Goal: Information Seeking & Learning: Learn about a topic

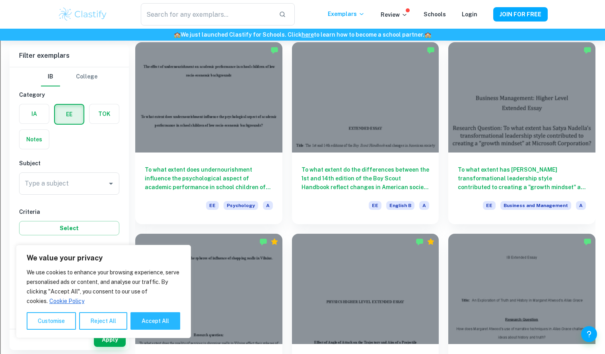
scroll to position [634, 0]
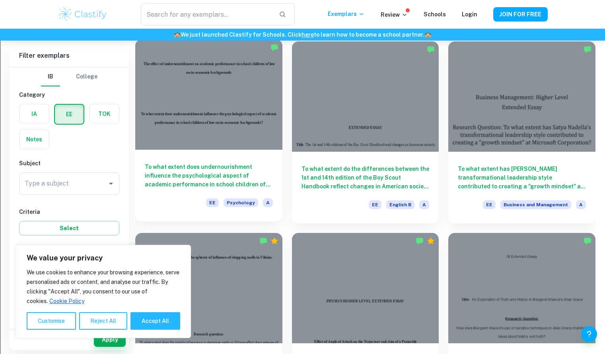
click at [233, 150] on div "To what extent does undernourishment influence the psychological aspect of acad…" at bounding box center [208, 186] width 147 height 72
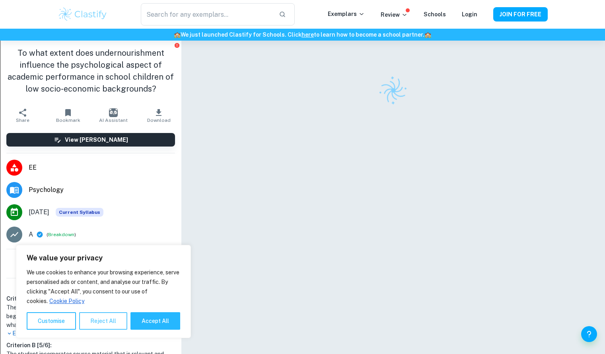
click at [101, 316] on button "Reject All" at bounding box center [103, 320] width 48 height 17
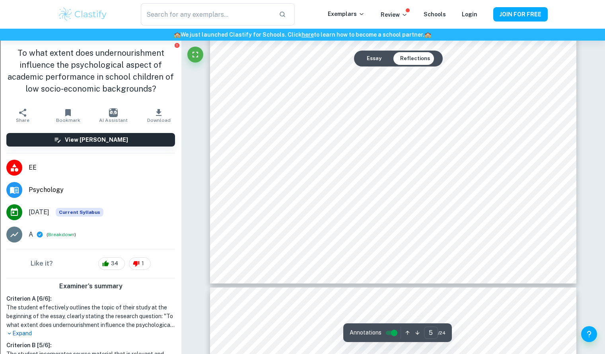
scroll to position [2504, 0]
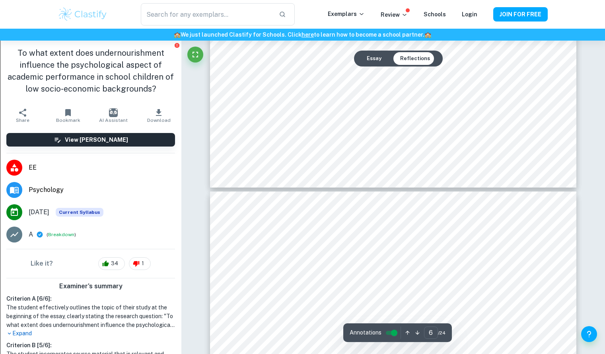
type input "7"
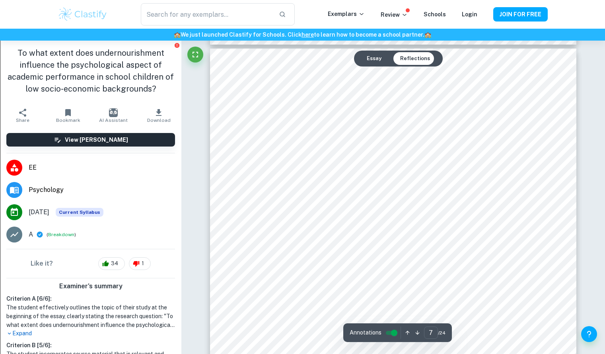
scroll to position [3251, 0]
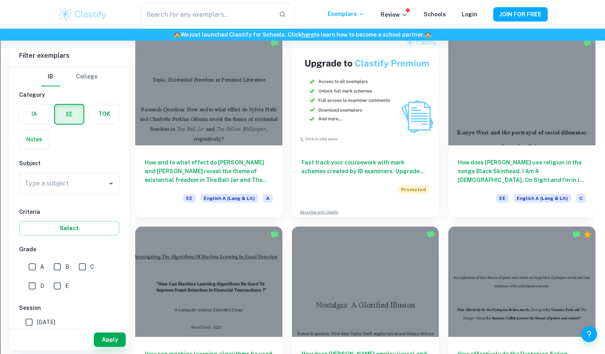
scroll to position [1407, 0]
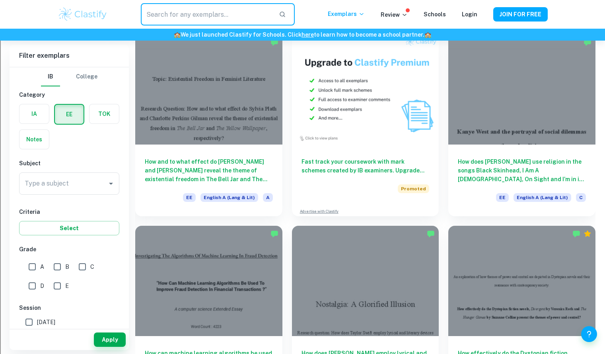
click at [210, 20] on input "text" at bounding box center [206, 14] width 131 height 22
type input "spanish"
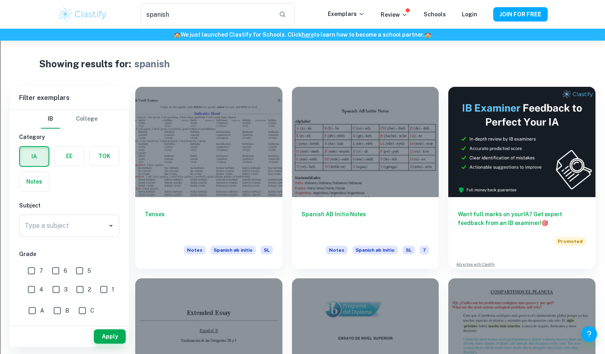
click at [70, 155] on label "button" at bounding box center [68, 155] width 29 height 19
click at [0, 0] on input "radio" at bounding box center [0, 0] width 0 height 0
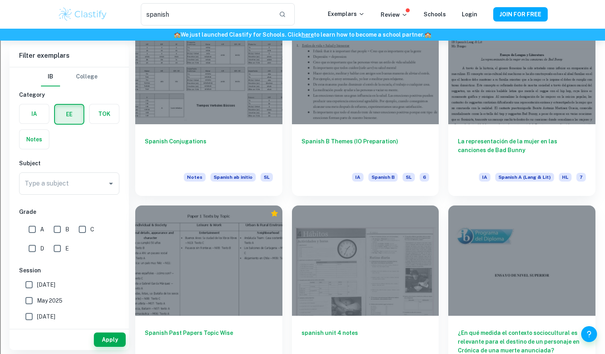
scroll to position [839, 0]
click at [345, 130] on div "Spanish B Themes (IO Preparation) IA Spanish B SL 6" at bounding box center [365, 158] width 147 height 72
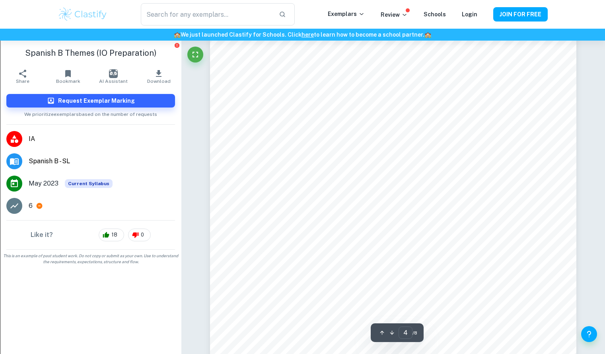
scroll to position [1880, 0]
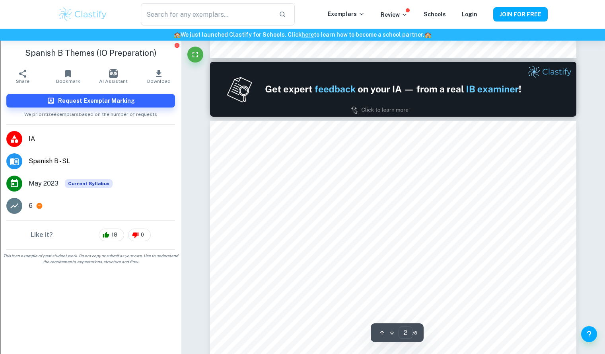
type input "1"
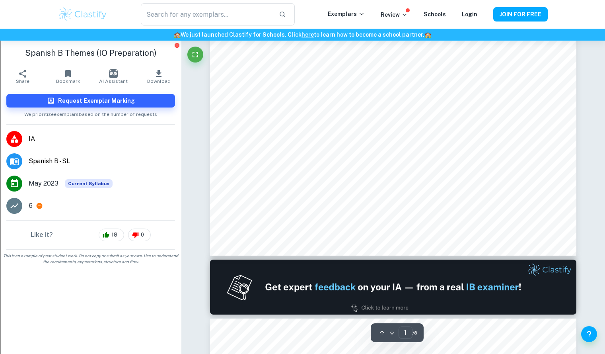
scroll to position [0, 0]
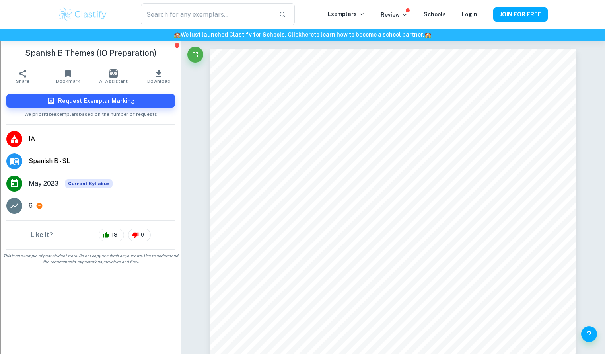
type input "spanish"
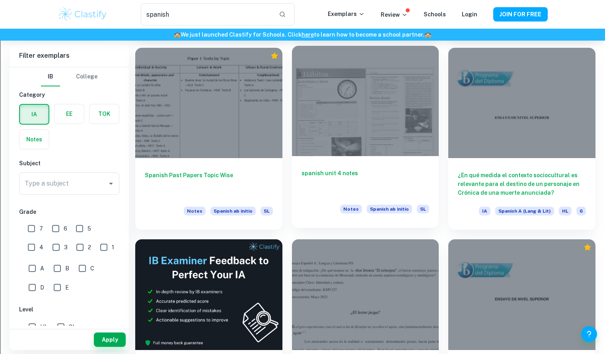
scroll to position [996, 0]
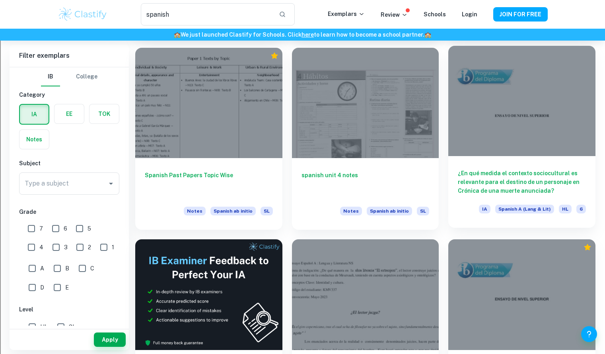
click at [478, 131] on div at bounding box center [521, 101] width 147 height 110
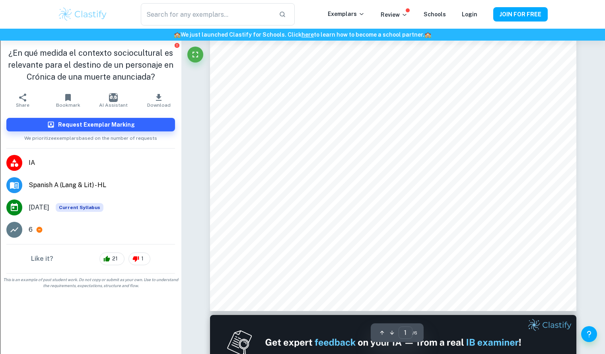
scroll to position [257, 0]
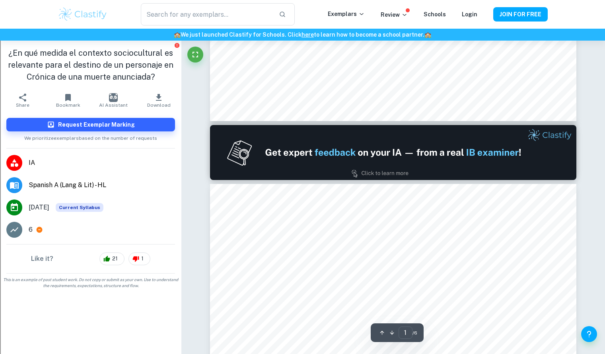
type input "2"
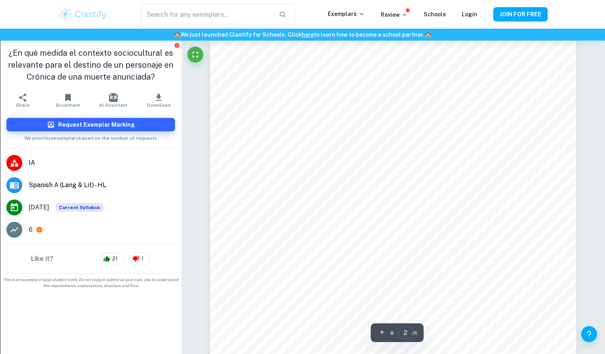
scroll to position [691, 0]
type input "spanish"
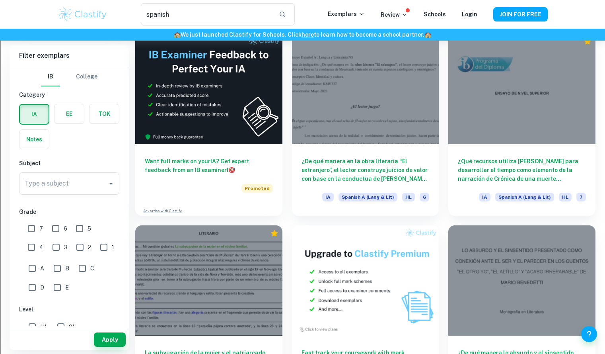
scroll to position [1287, 0]
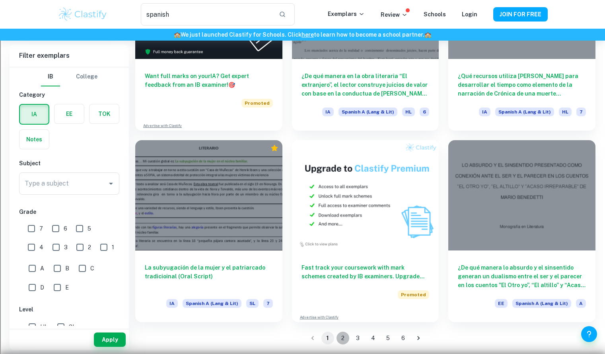
click at [341, 339] on button "2" at bounding box center [342, 337] width 13 height 13
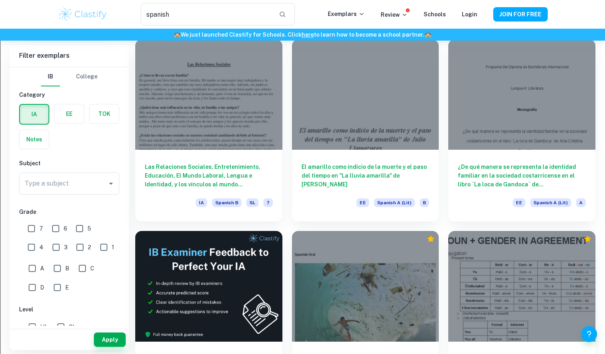
scroll to position [1005, 0]
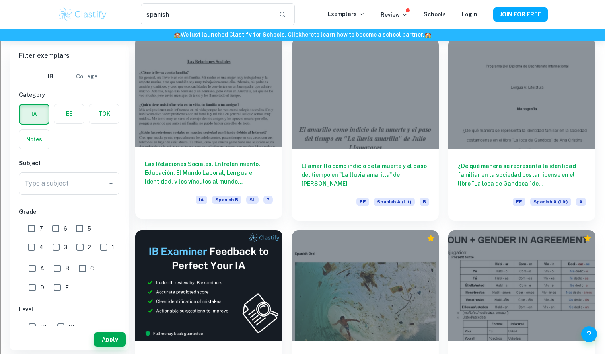
click at [227, 123] on div at bounding box center [208, 92] width 147 height 110
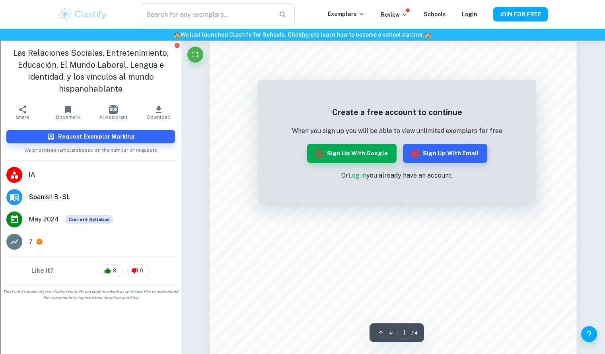
scroll to position [527, 0]
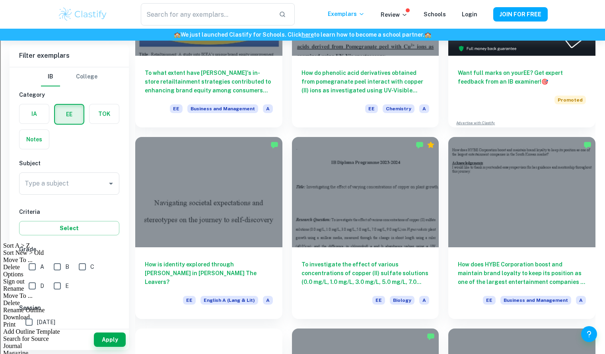
scroll to position [170, 0]
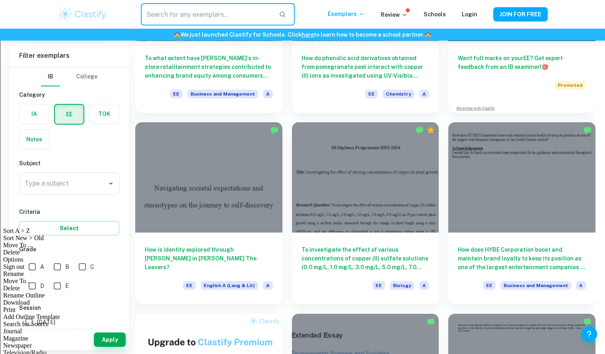
click at [192, 4] on input "text" at bounding box center [206, 14] width 131 height 22
type input "spanish b"
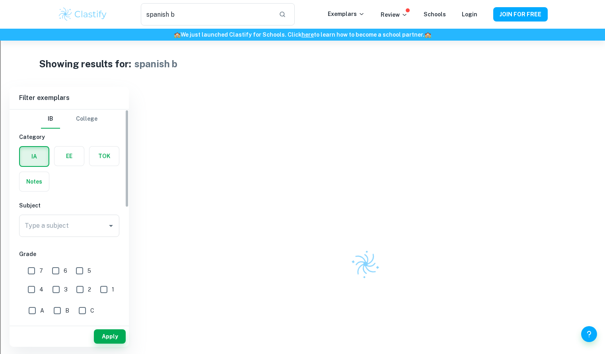
click at [65, 156] on label "button" at bounding box center [68, 155] width 29 height 19
click at [0, 0] on input "radio" at bounding box center [0, 0] width 0 height 0
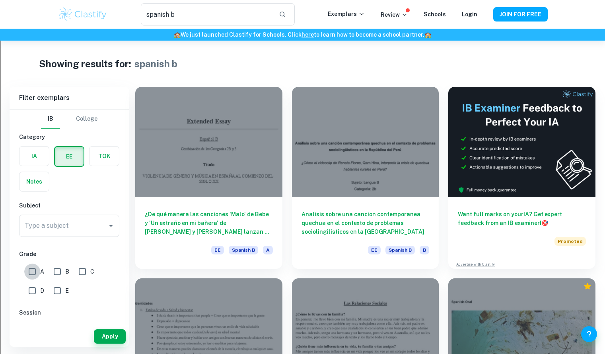
click at [31, 270] on input "A" at bounding box center [32, 271] width 16 height 16
checkbox input "true"
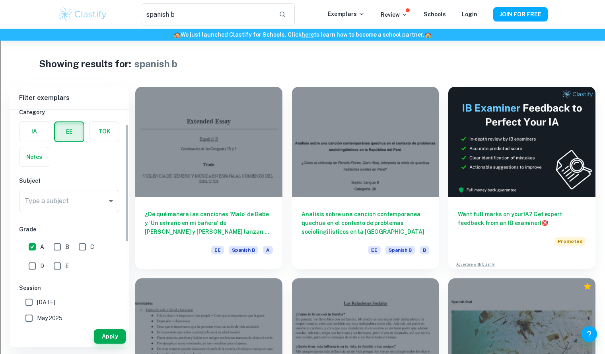
scroll to position [27, 0]
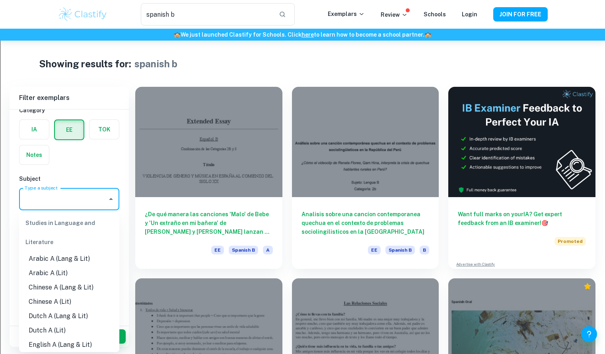
click at [72, 199] on input "Type a subject" at bounding box center [63, 198] width 81 height 15
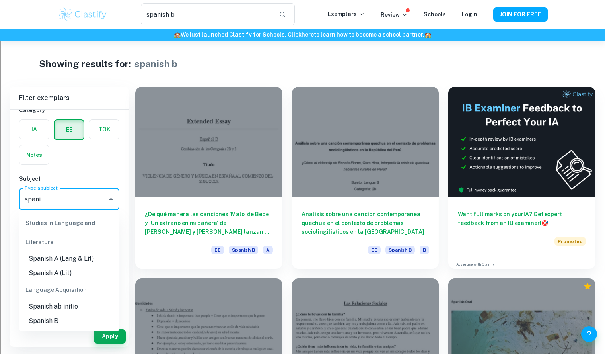
click at [66, 316] on li "Spanish B" at bounding box center [69, 320] width 100 height 14
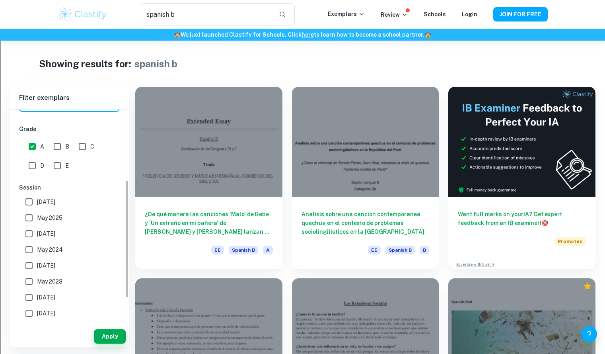
scroll to position [128, 0]
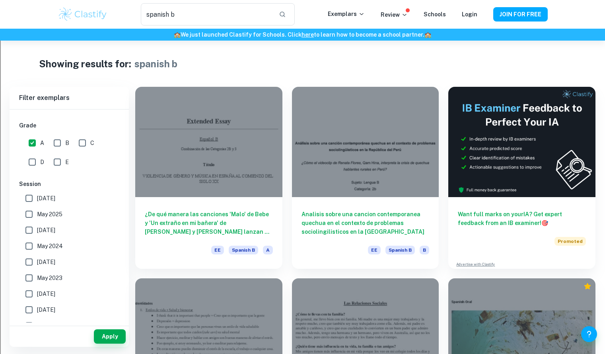
type input "Spanish B"
click at [28, 230] on input "[DATE]" at bounding box center [29, 230] width 16 height 16
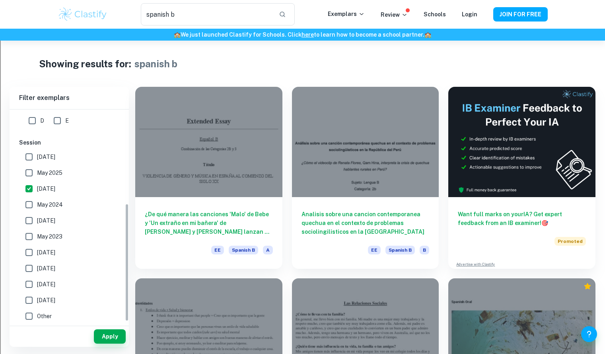
scroll to position [171, 0]
click at [108, 340] on button "Apply" at bounding box center [110, 336] width 32 height 14
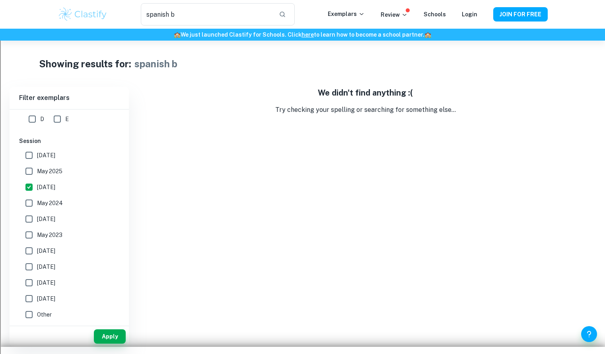
click at [37, 185] on span "[DATE]" at bounding box center [46, 187] width 18 height 9
click at [37, 185] on input "[DATE]" at bounding box center [29, 187] width 16 height 16
checkbox input "false"
click at [112, 336] on button "Apply" at bounding box center [110, 336] width 32 height 14
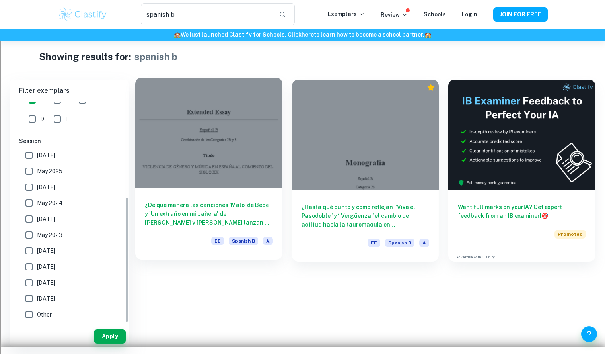
scroll to position [164, 0]
click at [263, 173] on div at bounding box center [208, 133] width 147 height 110
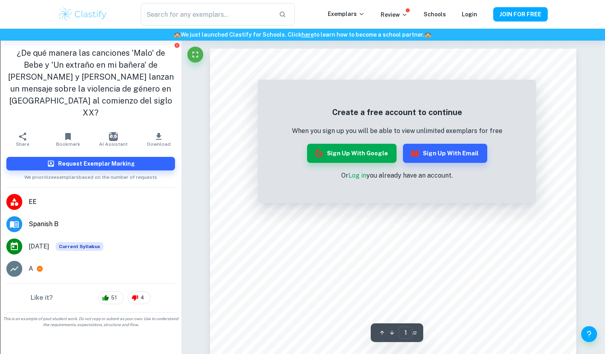
click at [263, 173] on div "Create a free account to continue When you sign up you will be able to view unl…" at bounding box center [397, 143] width 278 height 119
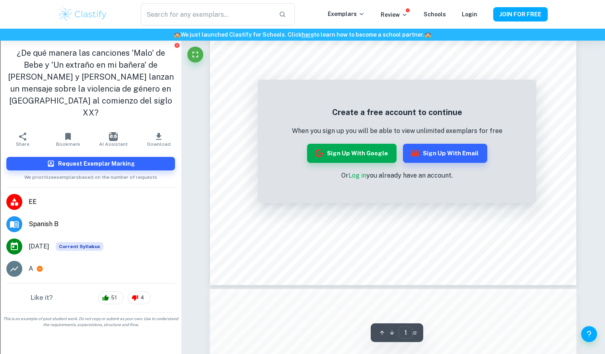
scroll to position [238, 0]
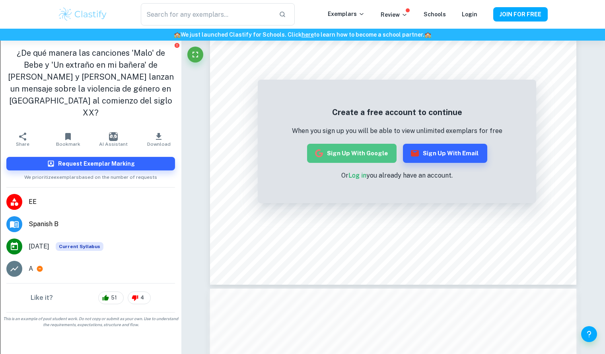
click at [358, 149] on button "Sign up with Google" at bounding box center [351, 153] width 89 height 19
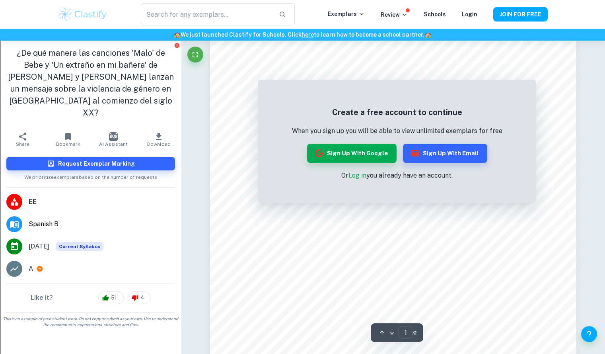
scroll to position [149, 0]
